Goal: Entertainment & Leisure: Consume media (video, audio)

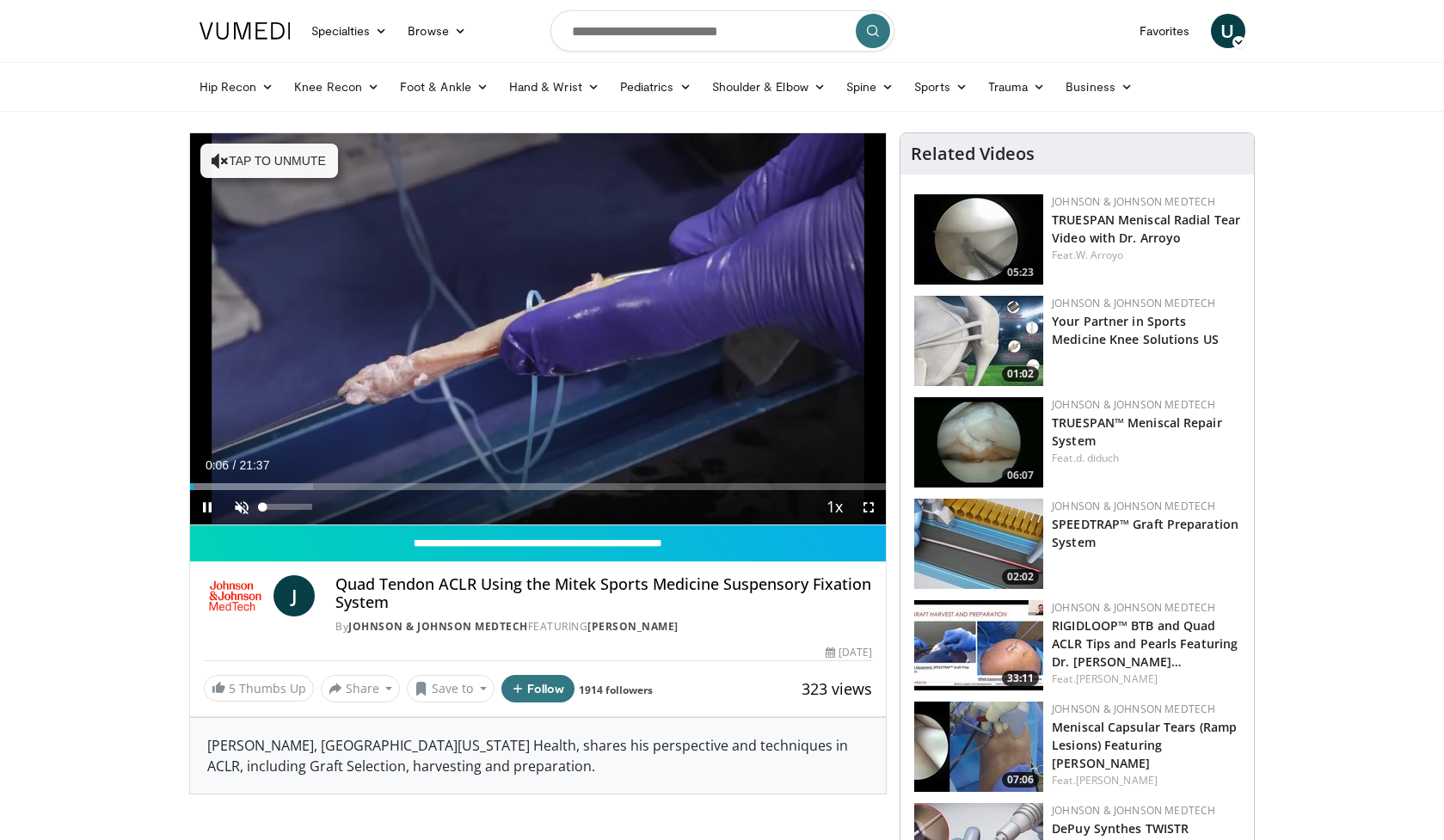
click at [239, 506] on span "Video Player" at bounding box center [242, 507] width 35 height 35
click at [203, 504] on video-js "**********" at bounding box center [538, 329] width 697 height 392
click at [206, 503] on span "Video Player" at bounding box center [207, 507] width 35 height 35
